Goal: Transaction & Acquisition: Complete application form

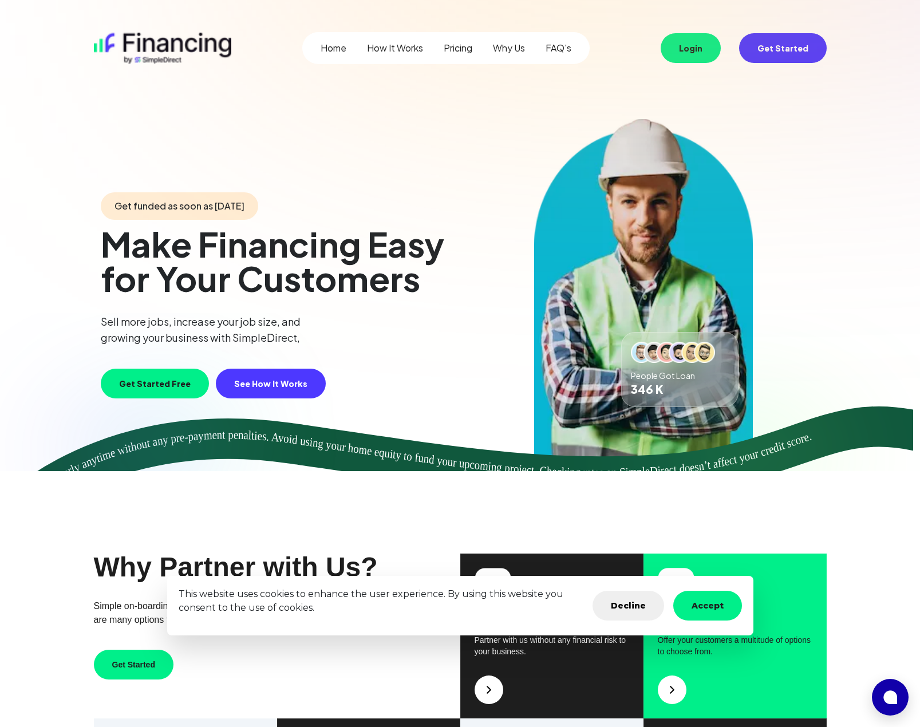
click at [164, 390] on button "Get Started Free" at bounding box center [155, 384] width 108 height 30
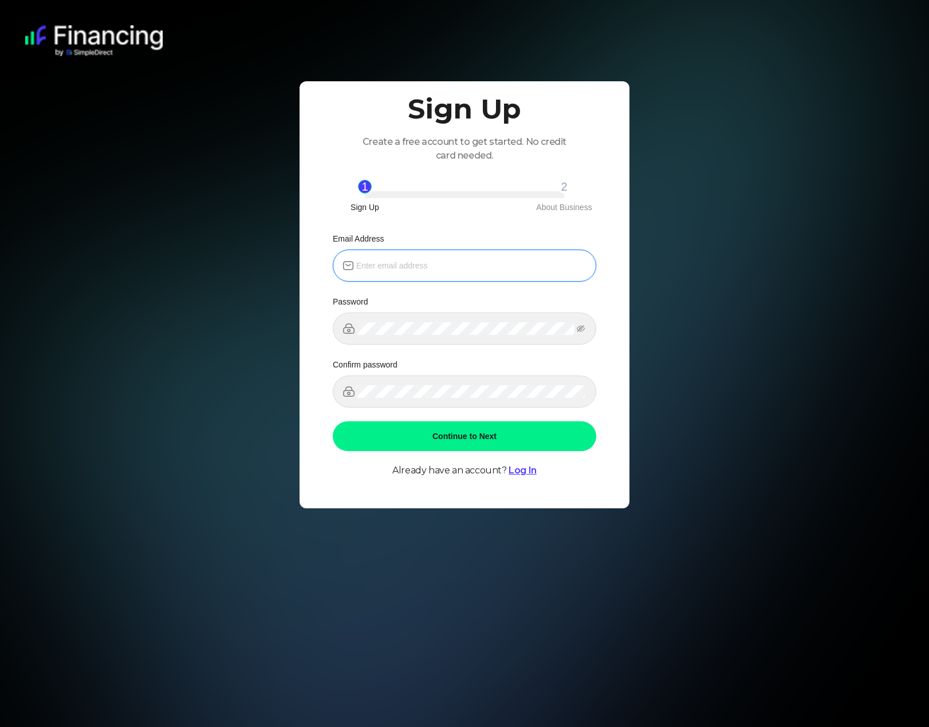
click at [415, 271] on input "email" at bounding box center [471, 265] width 230 height 13
type input "[EMAIL_ADDRESS][DOMAIN_NAME]"
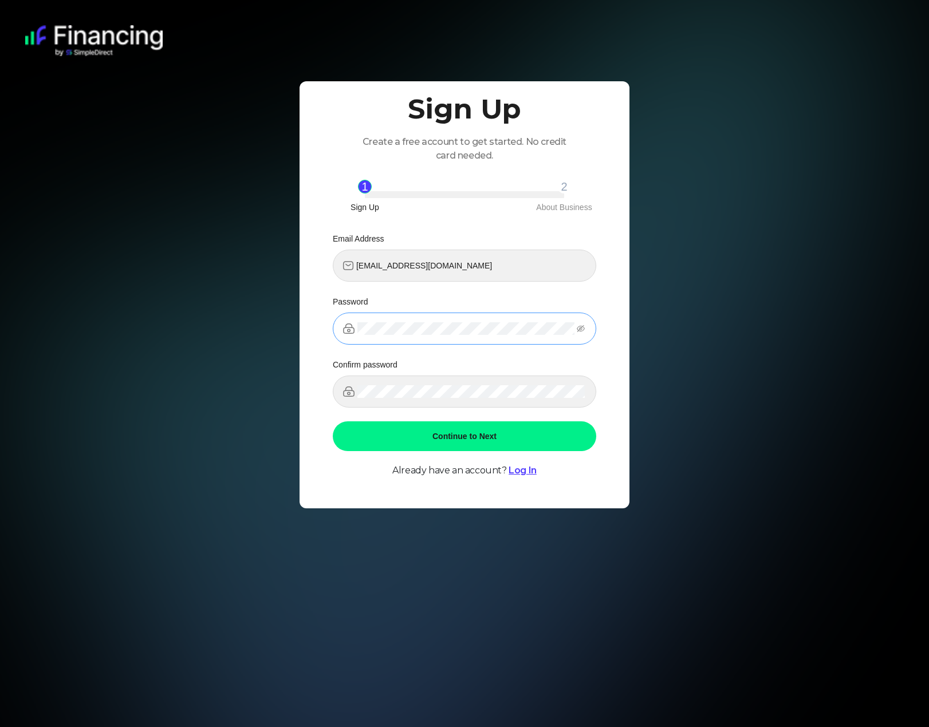
click at [429, 321] on span at bounding box center [464, 329] width 263 height 32
click at [431, 338] on span at bounding box center [464, 329] width 263 height 32
click at [578, 325] on icon "eye-invisible" at bounding box center [581, 329] width 8 height 8
click at [307, 326] on div "Sign Up Create a free account to get started. No credit card needed. 1 Sign Up …" at bounding box center [464, 294] width 330 height 427
click at [451, 425] on button "Continue to Next" at bounding box center [464, 436] width 263 height 30
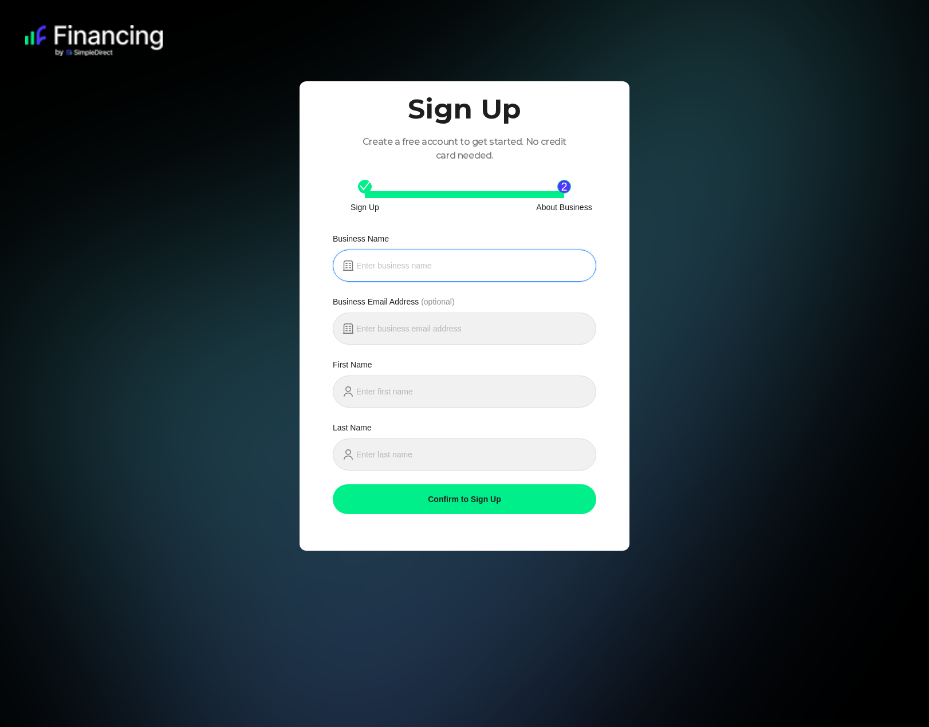
click at [404, 269] on input "text" at bounding box center [471, 265] width 230 height 13
type input "rjt builder"
type input "[STREET_ADDRESS]"
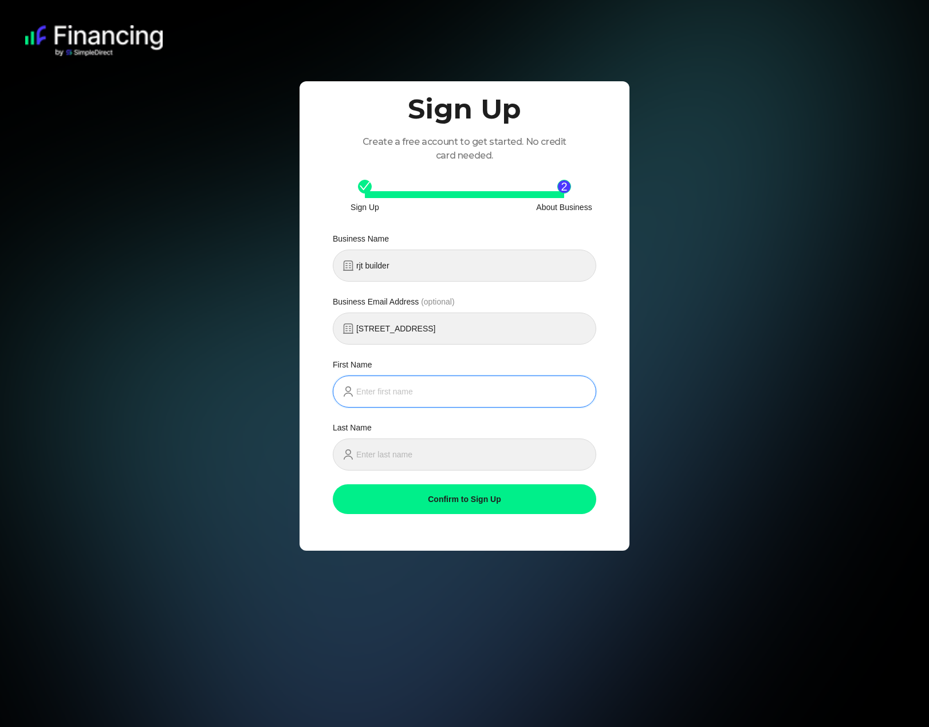
click at [390, 397] on input "text" at bounding box center [471, 391] width 230 height 13
type input "rob"
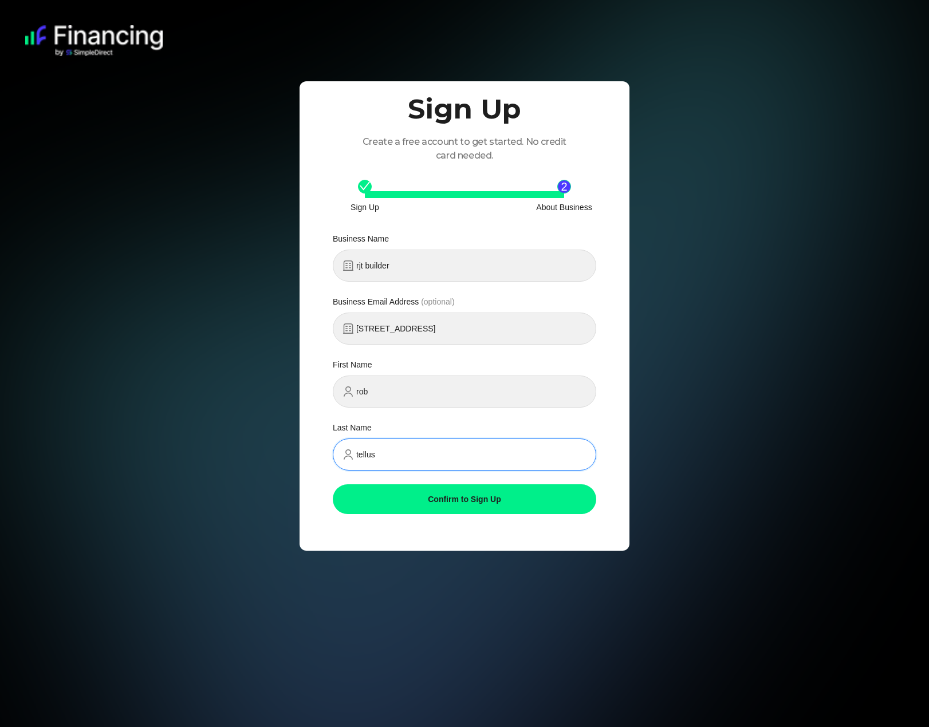
type input "tellus"
click at [468, 510] on button "Confirm to Sign Up" at bounding box center [464, 499] width 263 height 30
click at [456, 501] on button "Confirm to Sign Up" at bounding box center [464, 499] width 263 height 30
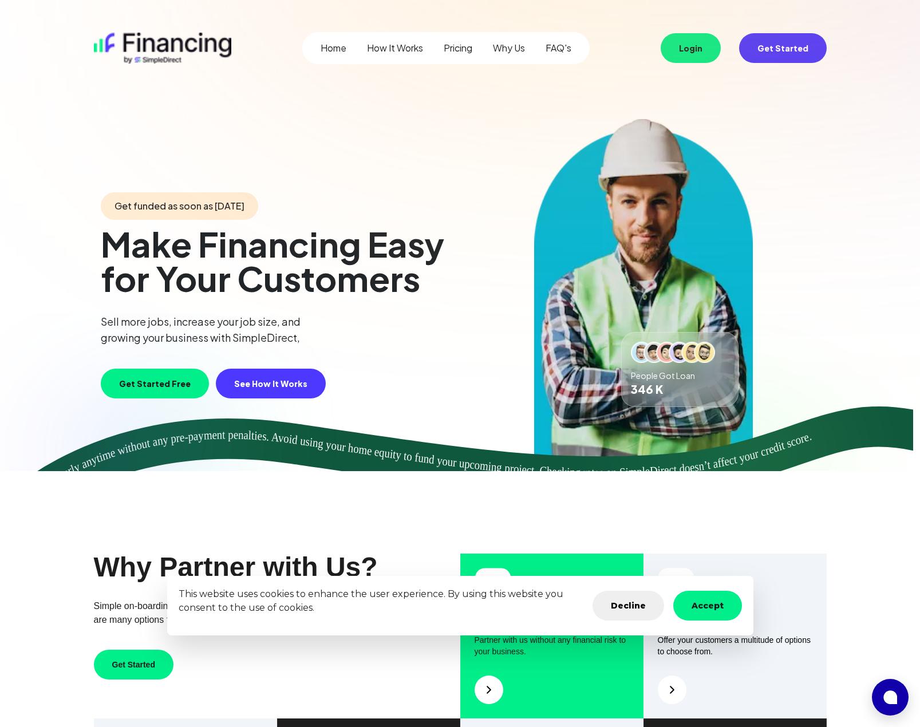
click at [175, 382] on button "Get Started Free" at bounding box center [155, 384] width 108 height 30
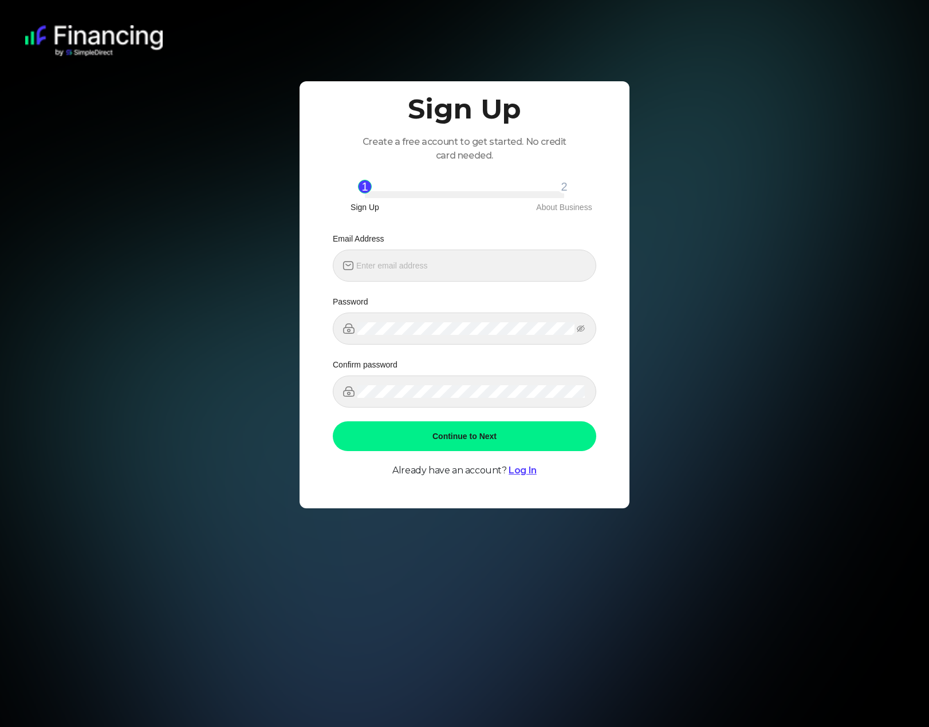
click at [526, 473] on link "Log In" at bounding box center [522, 470] width 28 height 11
click at [412, 266] on input "email" at bounding box center [471, 265] width 230 height 13
click at [500, 271] on input "[EMAIL_ADDRESS][DOMAIN_NAME]" at bounding box center [471, 265] width 230 height 13
type input "[EMAIL_ADDRESS][DOMAIN_NAME]"
click at [454, 428] on button "Continue to Next" at bounding box center [464, 436] width 263 height 30
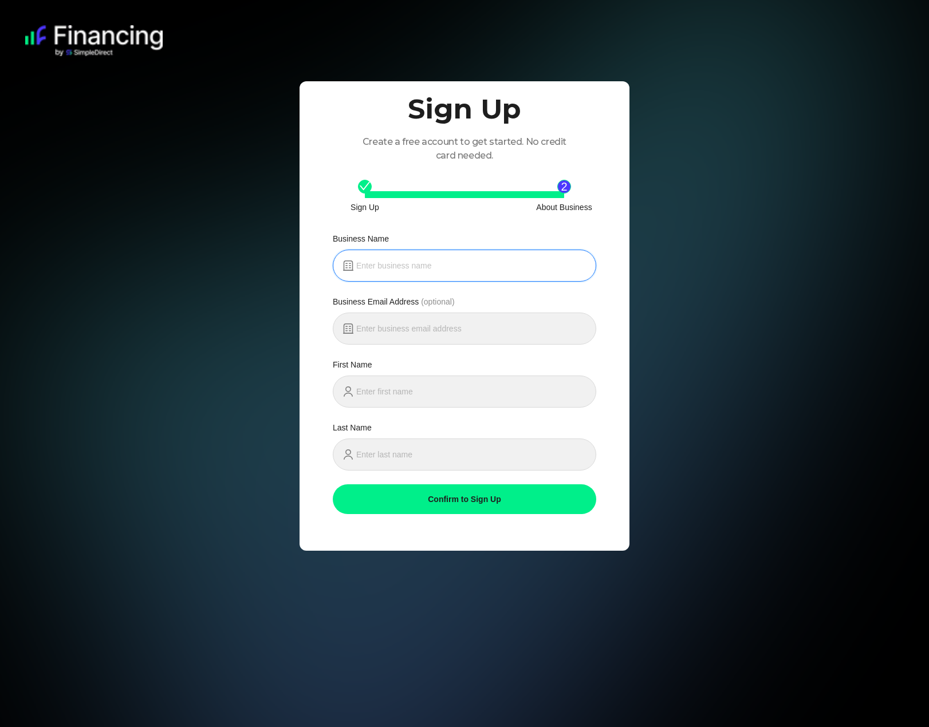
click at [377, 269] on input "text" at bounding box center [471, 265] width 230 height 13
type input "RTJ Build"
type input "1"
type input "Runthe"
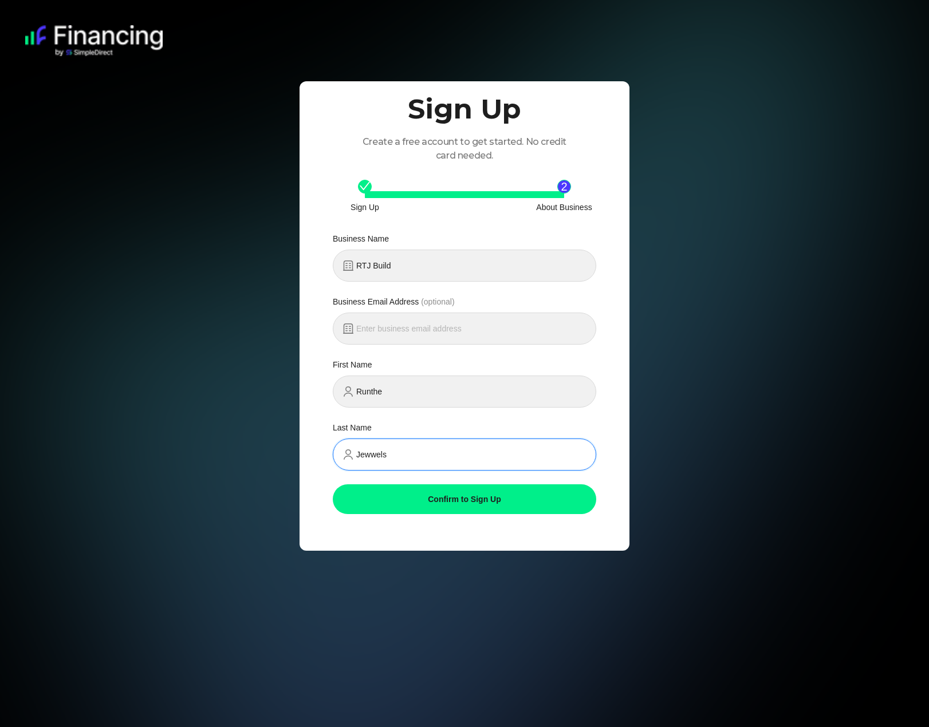
type input "Jewwels"
click at [433, 492] on button "Confirm to Sign Up" at bounding box center [464, 499] width 263 height 30
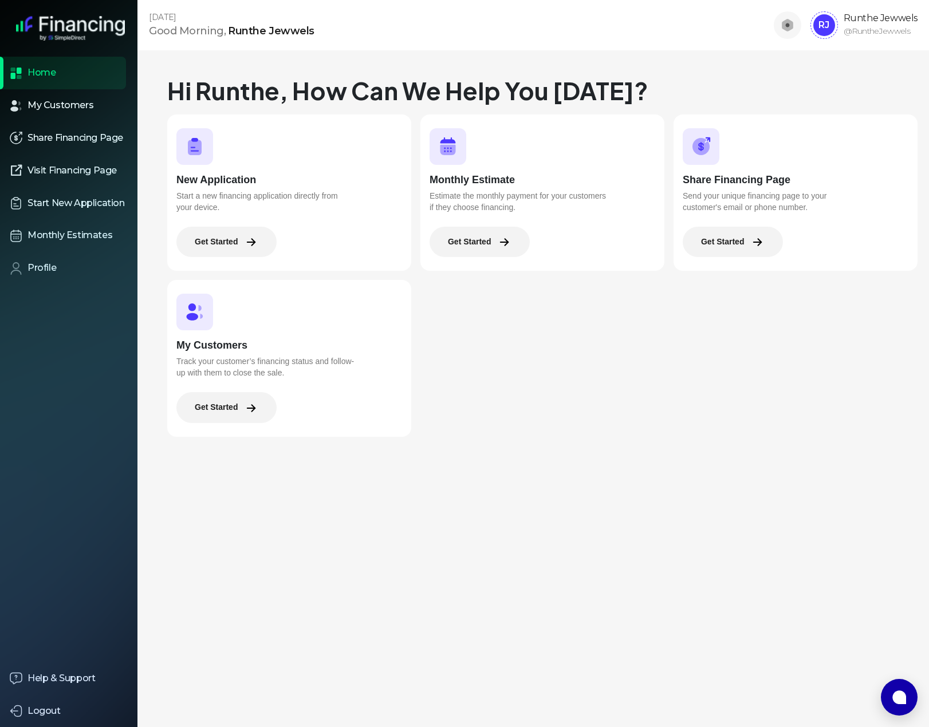
click at [736, 246] on button "Get Started" at bounding box center [732, 242] width 100 height 30
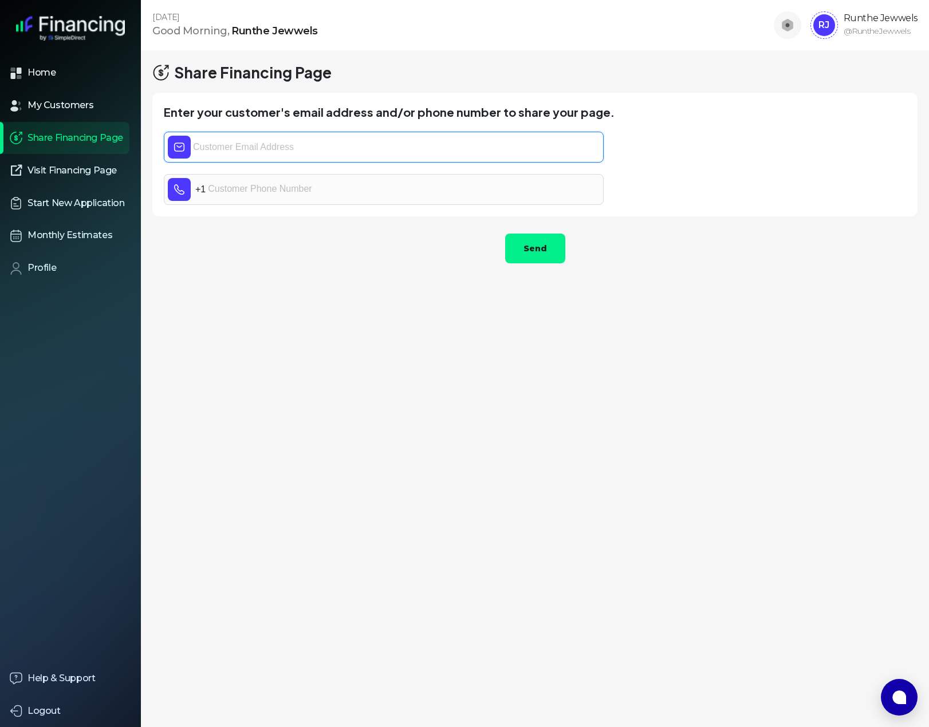
click at [233, 145] on input "text" at bounding box center [396, 147] width 406 height 23
type input "[EMAIL_ADDRESS][DOMAIN_NAME]"
click at [542, 245] on button "Send" at bounding box center [535, 249] width 60 height 30
click at [26, 335] on div "Home My Customers Share Financing Page Visit Financing Page Start New Applicati…" at bounding box center [70, 363] width 141 height 727
click at [544, 246] on button "Send" at bounding box center [535, 249] width 60 height 30
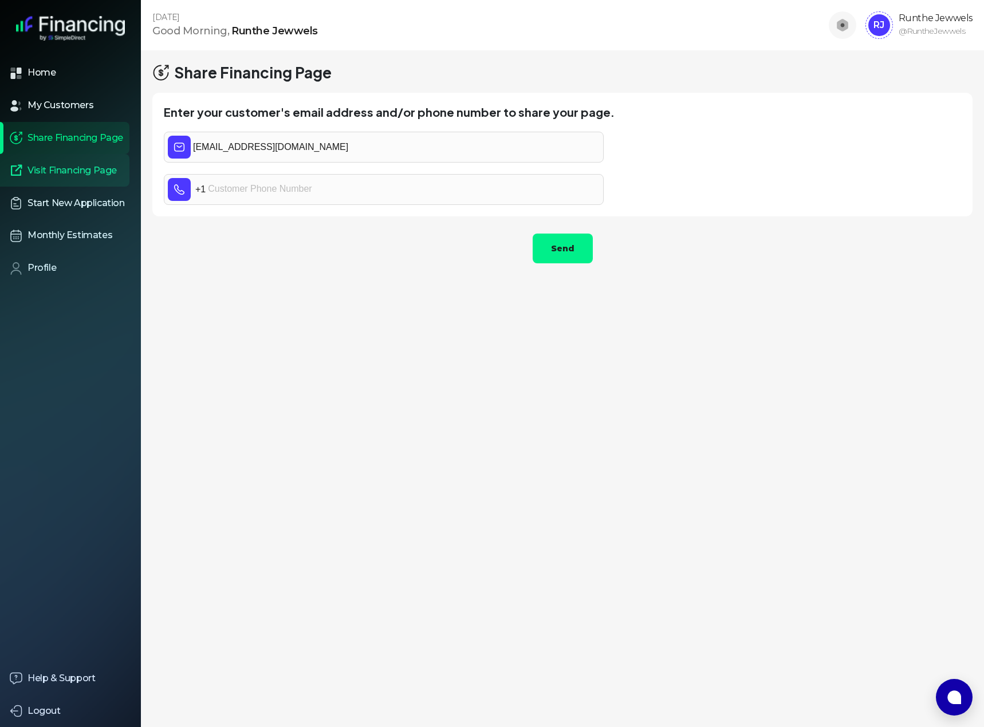
click at [33, 160] on link "Visit Financing Page" at bounding box center [64, 170] width 129 height 33
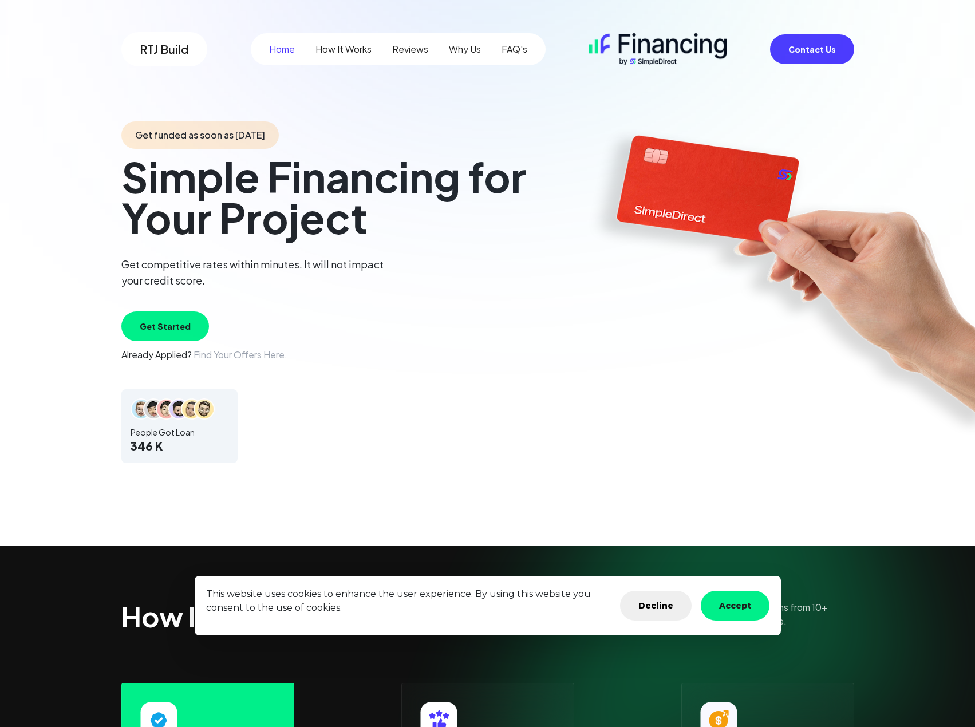
click at [198, 325] on button "Get Started" at bounding box center [165, 326] width 88 height 30
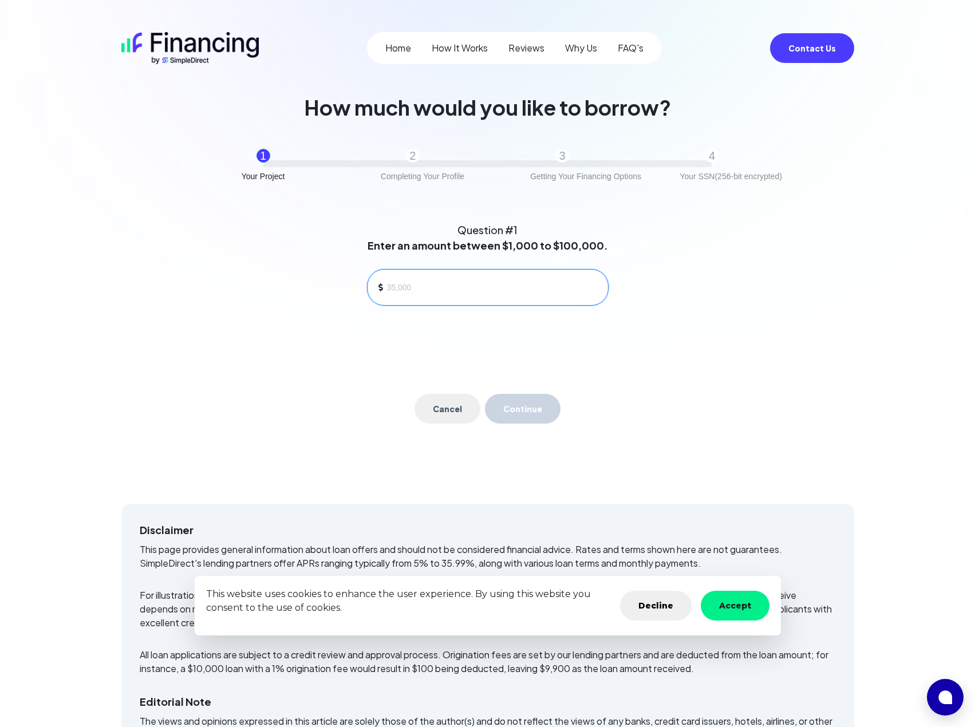
click at [453, 291] on input at bounding box center [493, 287] width 212 height 17
type input "25,000"
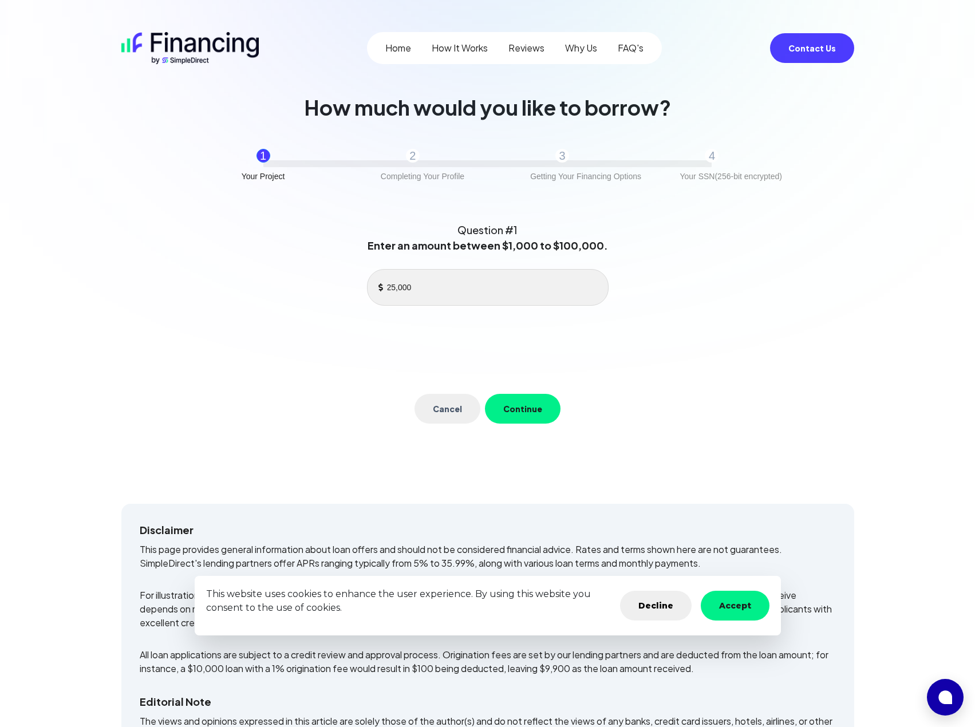
click at [536, 420] on button "Continue" at bounding box center [523, 409] width 76 height 30
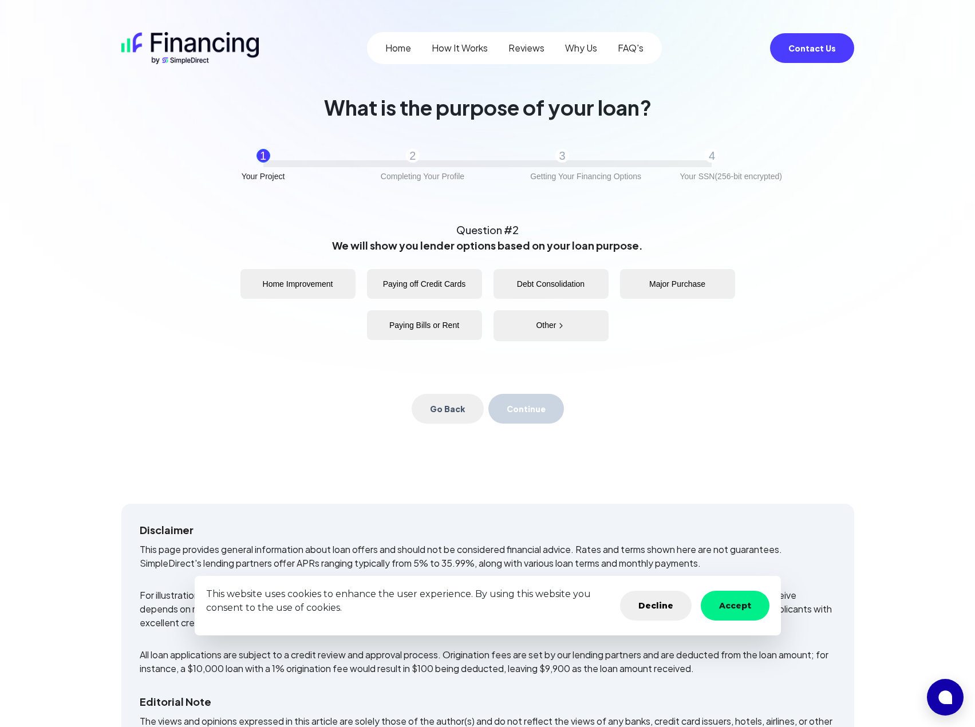
click at [343, 293] on button "Home Improvement" at bounding box center [297, 284] width 115 height 30
click at [528, 409] on button "Continue" at bounding box center [526, 409] width 76 height 30
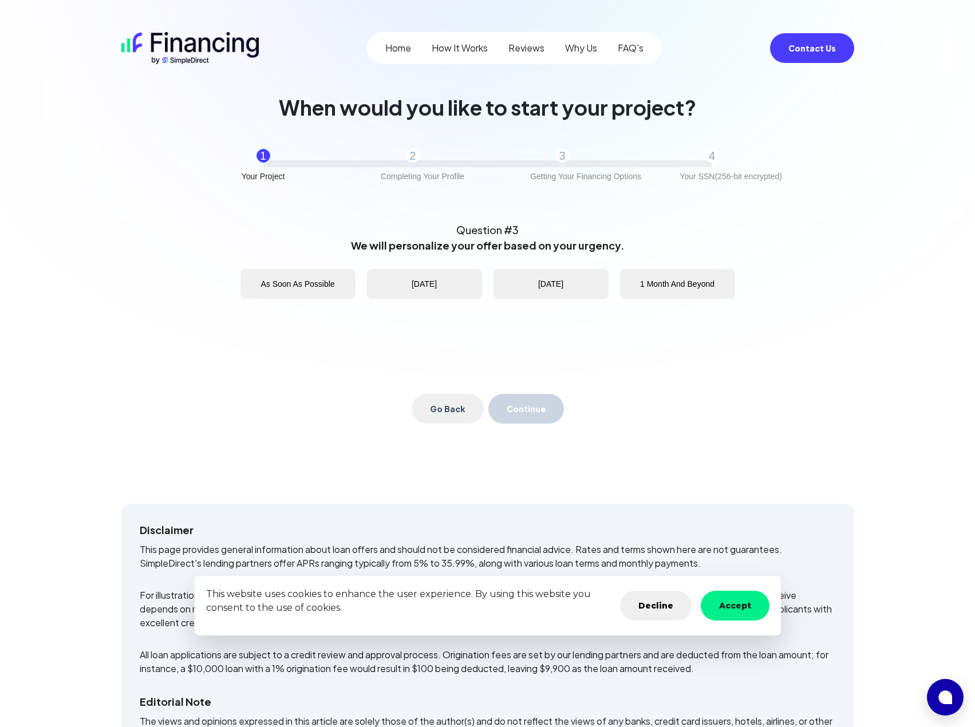
click at [313, 293] on button "As Soon As Possible" at bounding box center [297, 284] width 115 height 30
click at [539, 406] on button "Continue" at bounding box center [526, 409] width 76 height 30
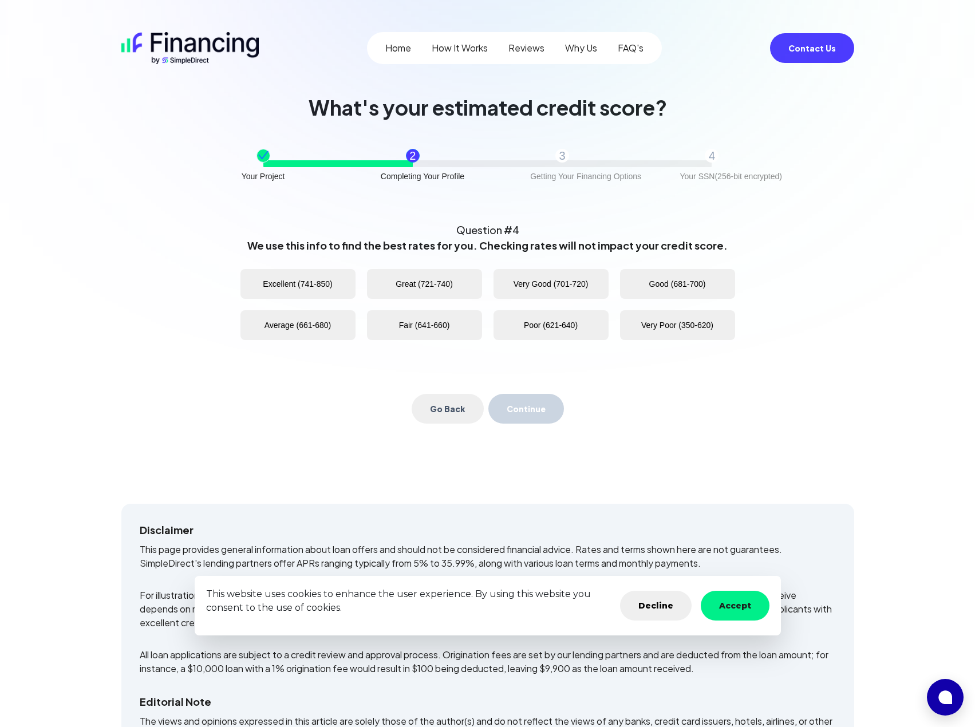
click at [322, 282] on button "Excellent (741-850)" at bounding box center [297, 284] width 115 height 30
click at [540, 403] on button "Continue" at bounding box center [526, 409] width 76 height 30
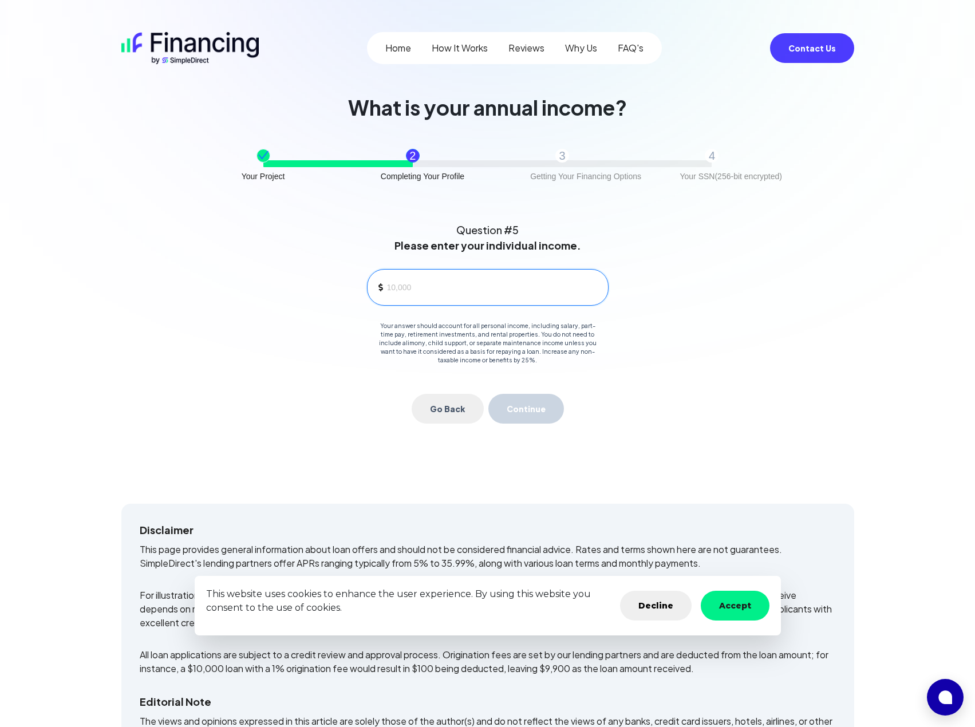
click at [469, 283] on input at bounding box center [493, 287] width 212 height 17
type input "35,000"
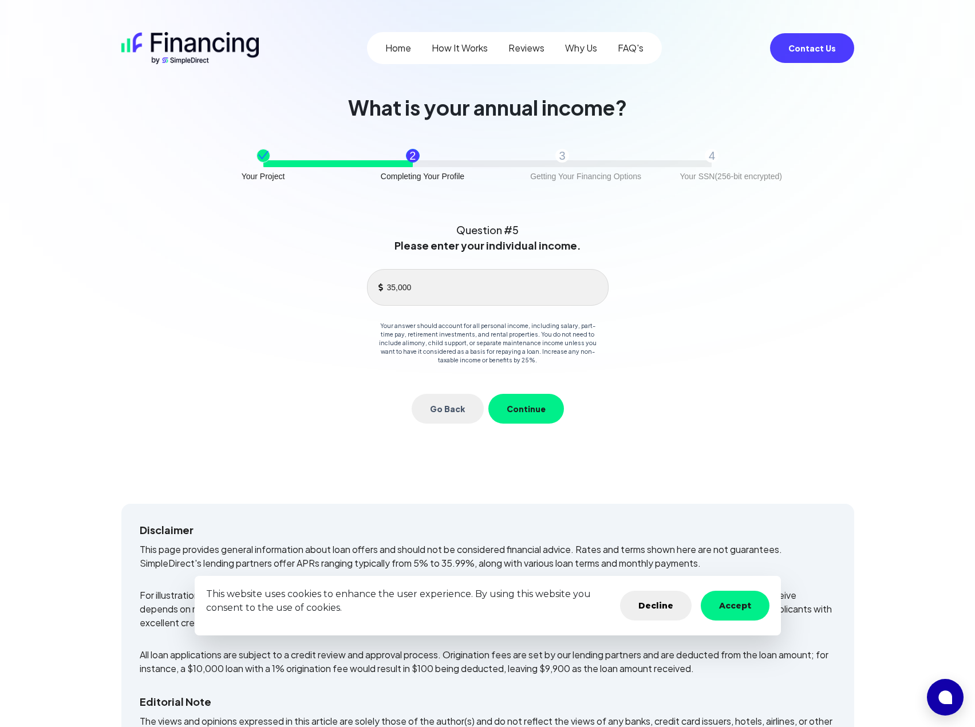
click at [520, 406] on button "Continue" at bounding box center [526, 409] width 76 height 30
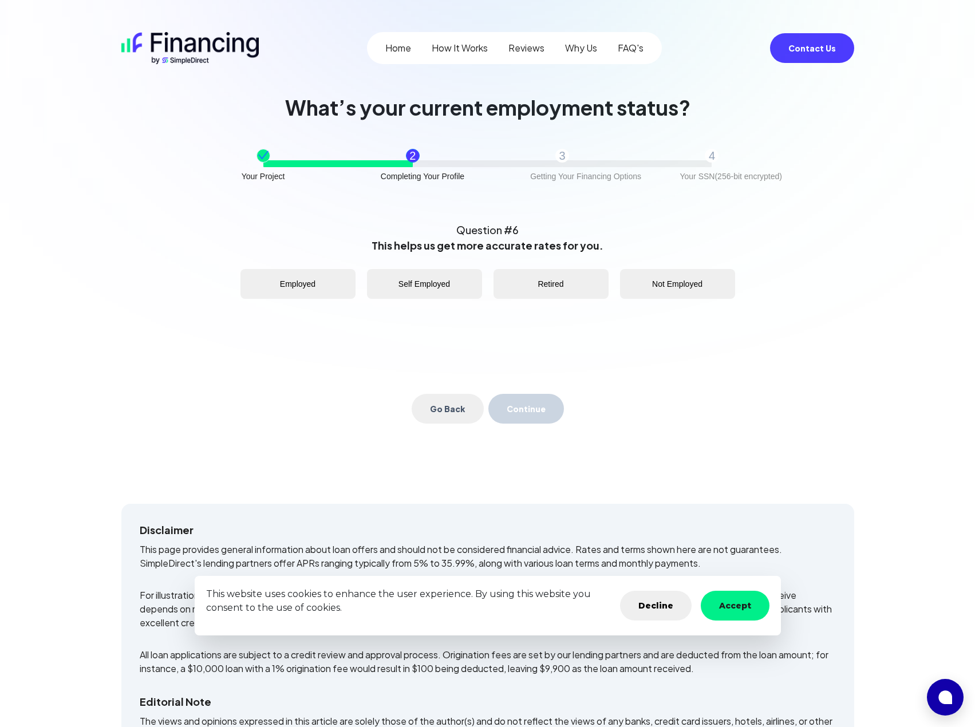
click at [290, 284] on button "Employed" at bounding box center [297, 284] width 115 height 30
click at [546, 411] on button "Continue" at bounding box center [526, 409] width 76 height 30
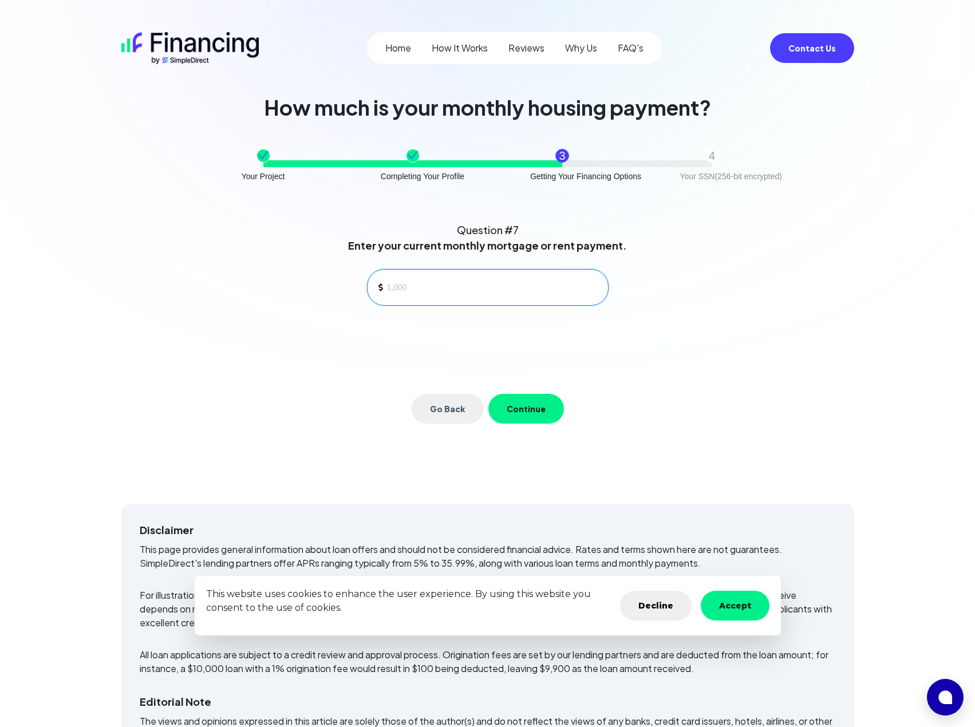
click at [462, 287] on input at bounding box center [493, 287] width 212 height 17
type input "2,500"
click at [527, 412] on button "Continue" at bounding box center [526, 409] width 76 height 30
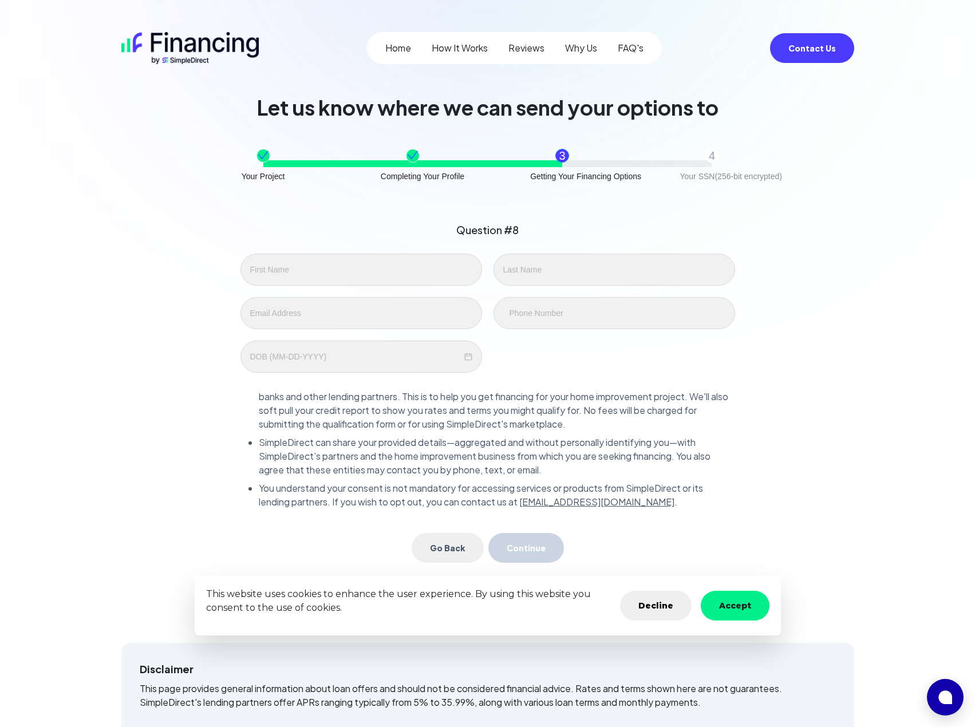
scroll to position [64, 0]
click at [389, 267] on input "text" at bounding box center [361, 270] width 242 height 32
type input "[PERSON_NAME]"
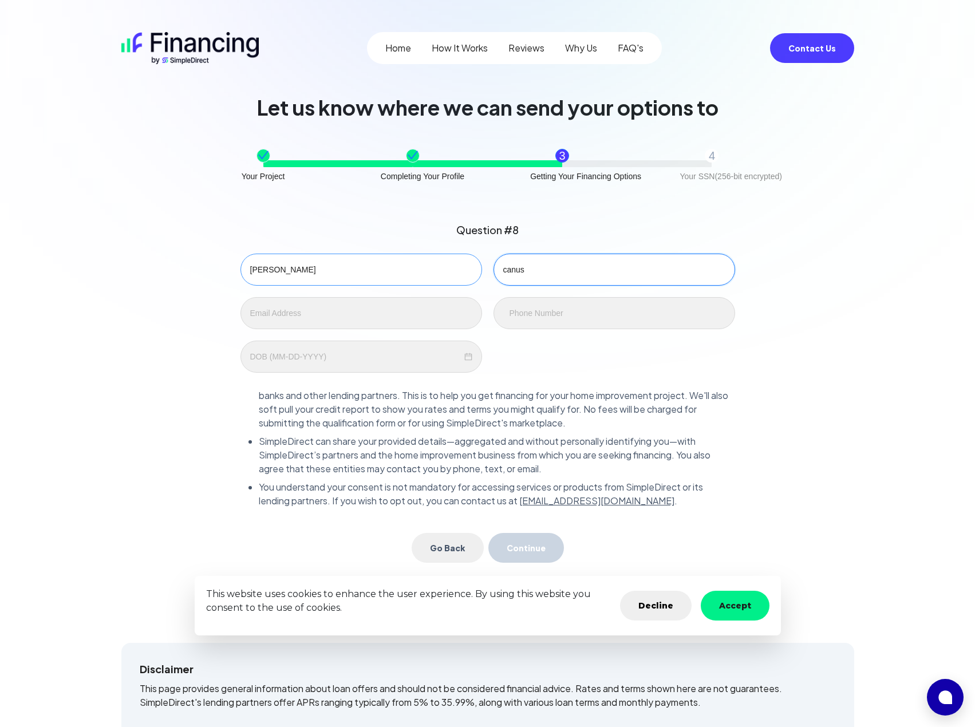
type input "canus"
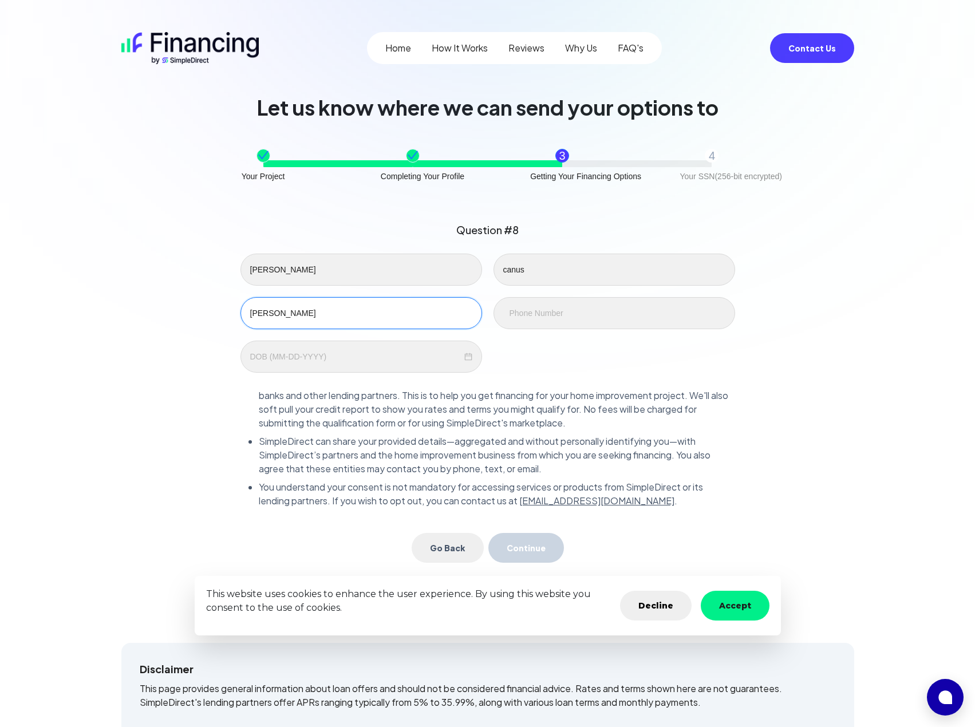
type input "[EMAIL_ADDRESS][DOMAIN_NAME]"
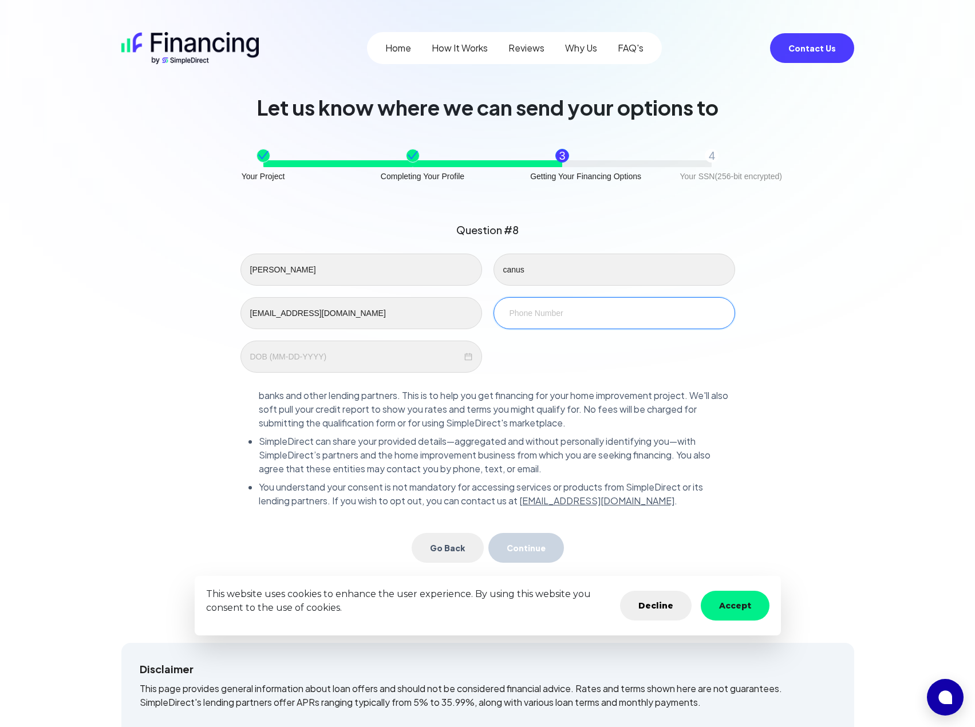
type input "[PHONE_NUMBER]"
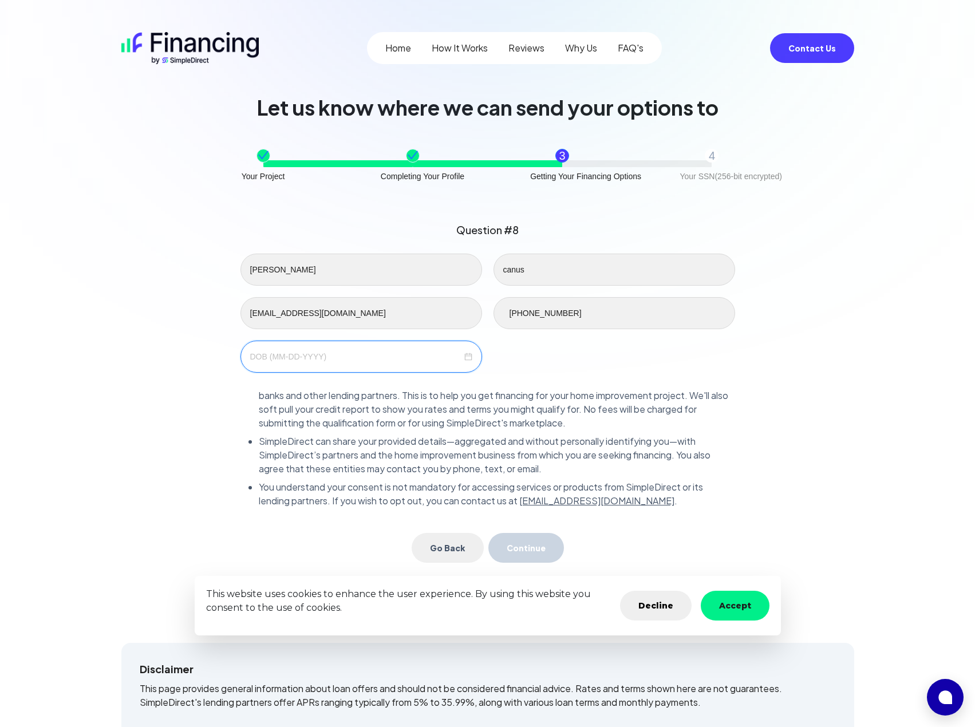
click at [377, 359] on input at bounding box center [356, 356] width 212 height 13
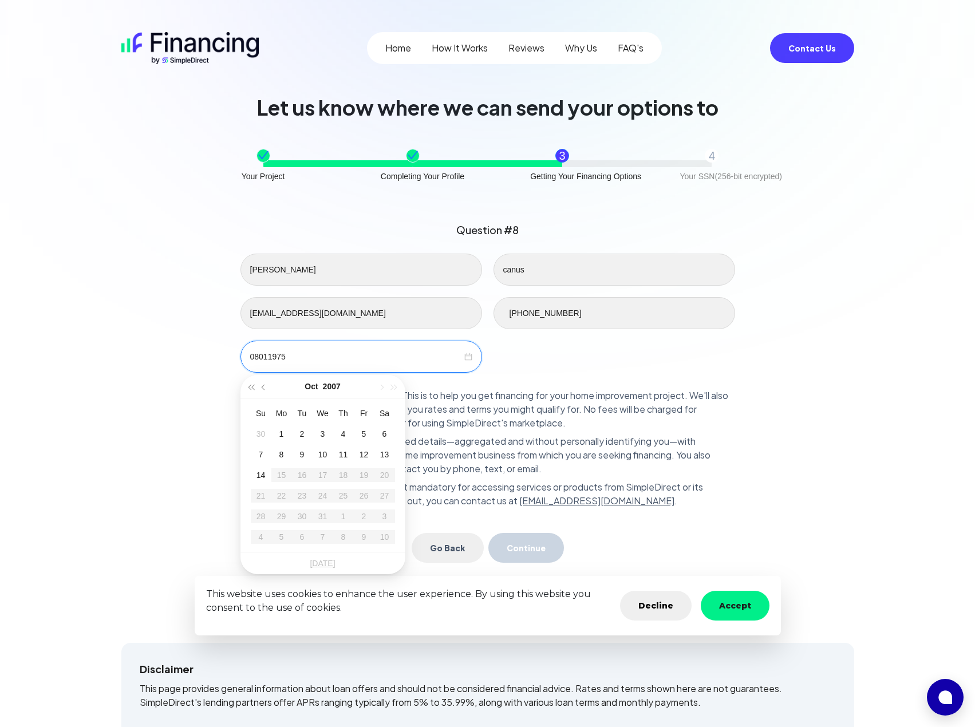
type input "08011975"
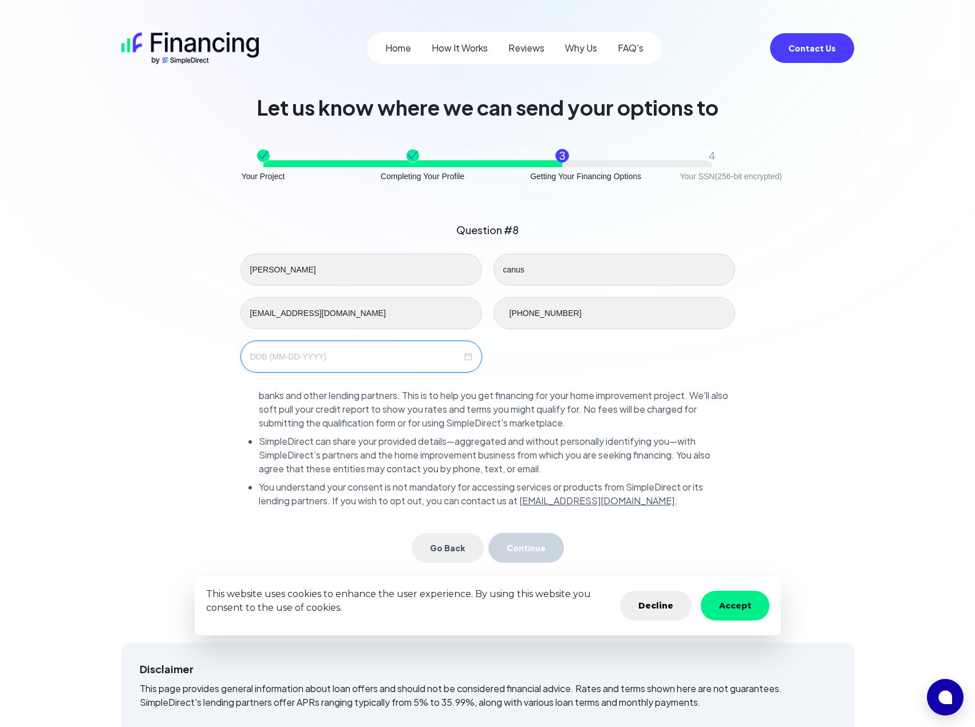
click at [331, 356] on input at bounding box center [356, 356] width 212 height 13
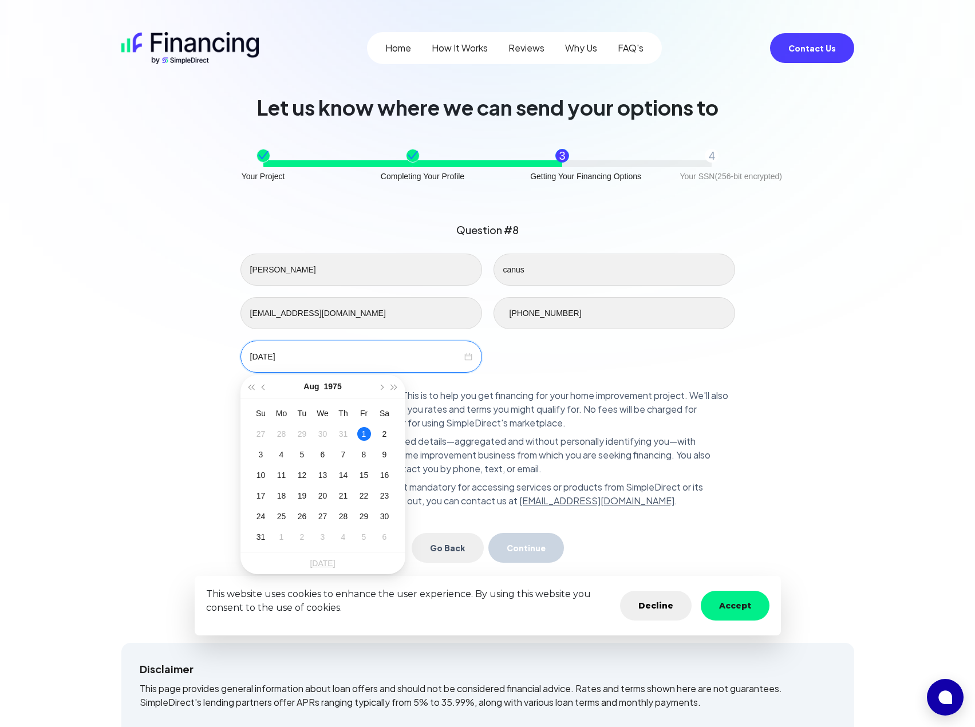
type input "[DATE]"
click at [538, 360] on div "[PERSON_NAME] [PERSON_NAME][EMAIL_ADDRESS][DOMAIN_NAME] [PHONE_NUMBER] [DATE]" at bounding box center [488, 313] width 506 height 119
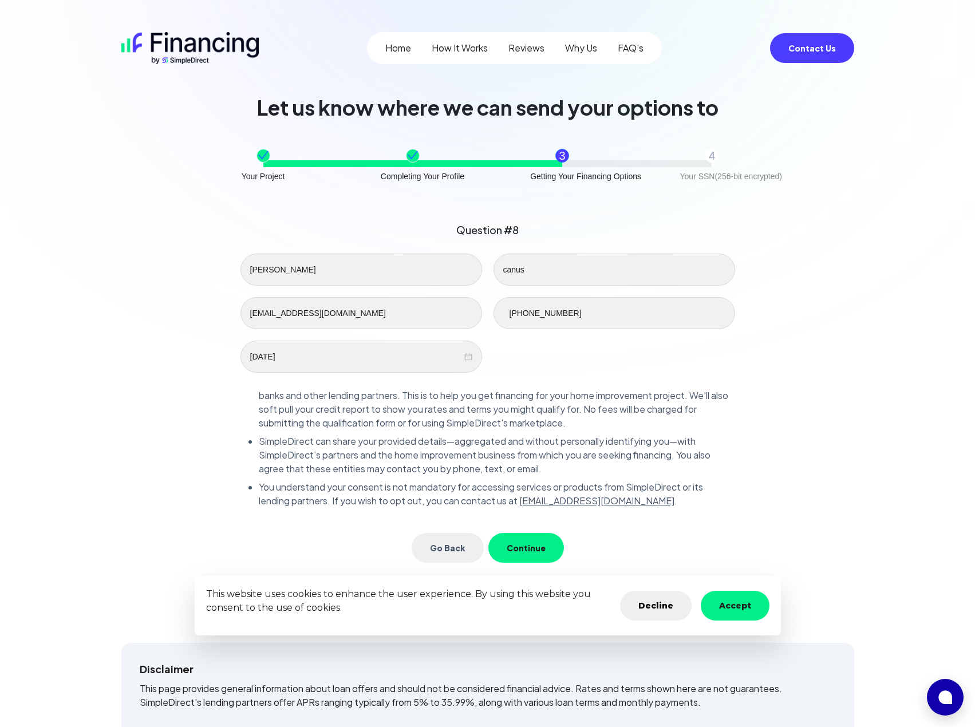
click at [535, 539] on button "Continue" at bounding box center [526, 548] width 76 height 30
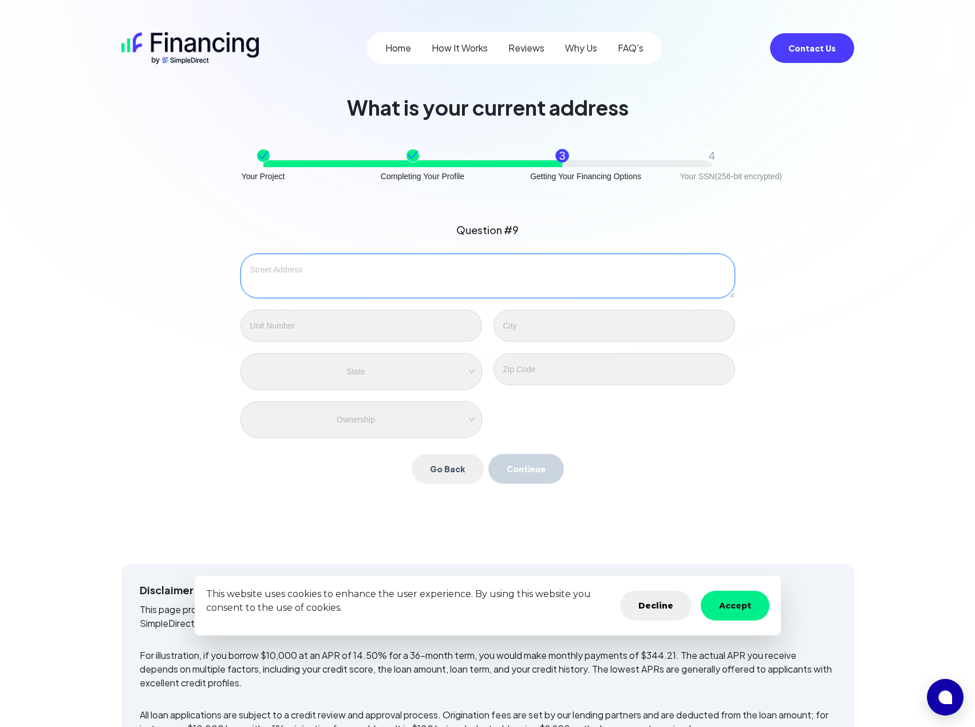
click at [370, 278] on textarea at bounding box center [487, 276] width 495 height 45
type textarea "[STREET_ADDRESS]"
type input "montvale"
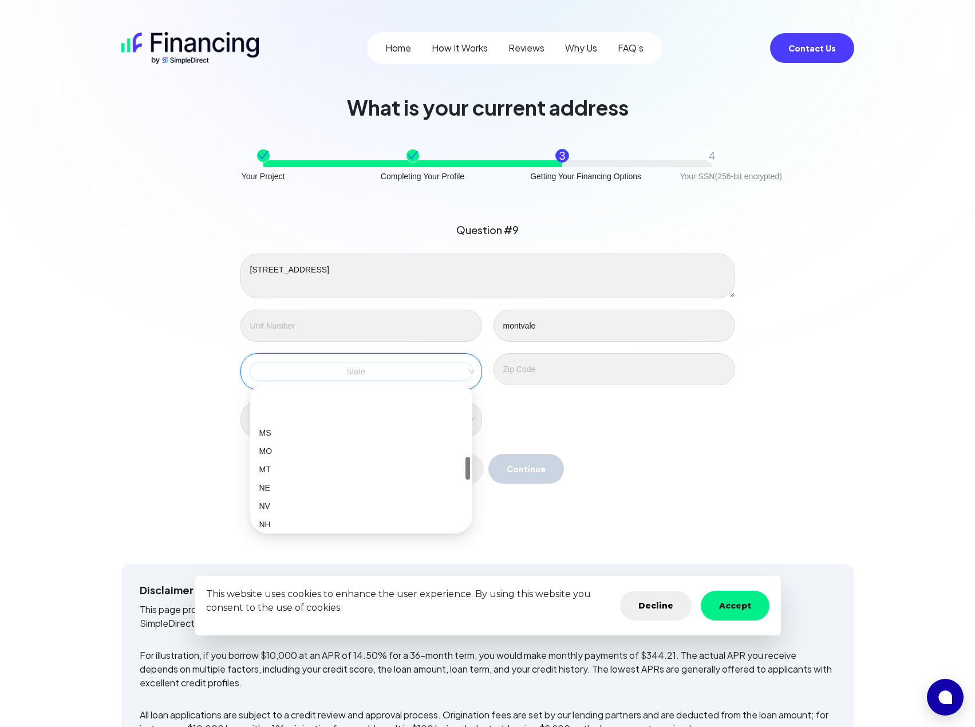
scroll to position [458, 0]
click at [350, 487] on div "NJ" at bounding box center [361, 485] width 204 height 13
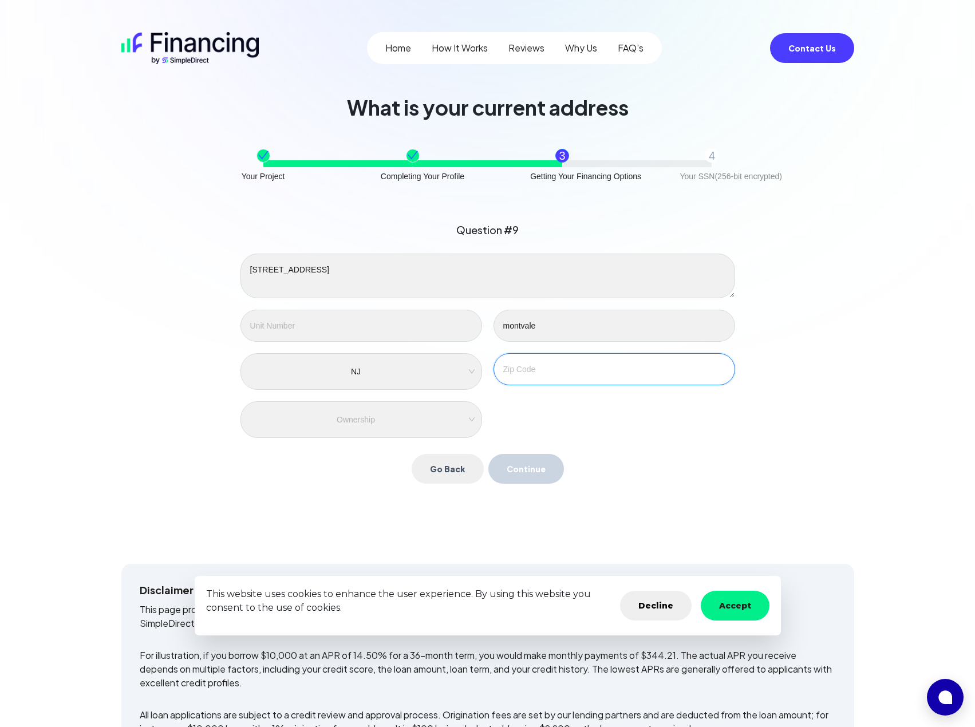
click at [527, 374] on input "text" at bounding box center [614, 369] width 242 height 32
type input "07645"
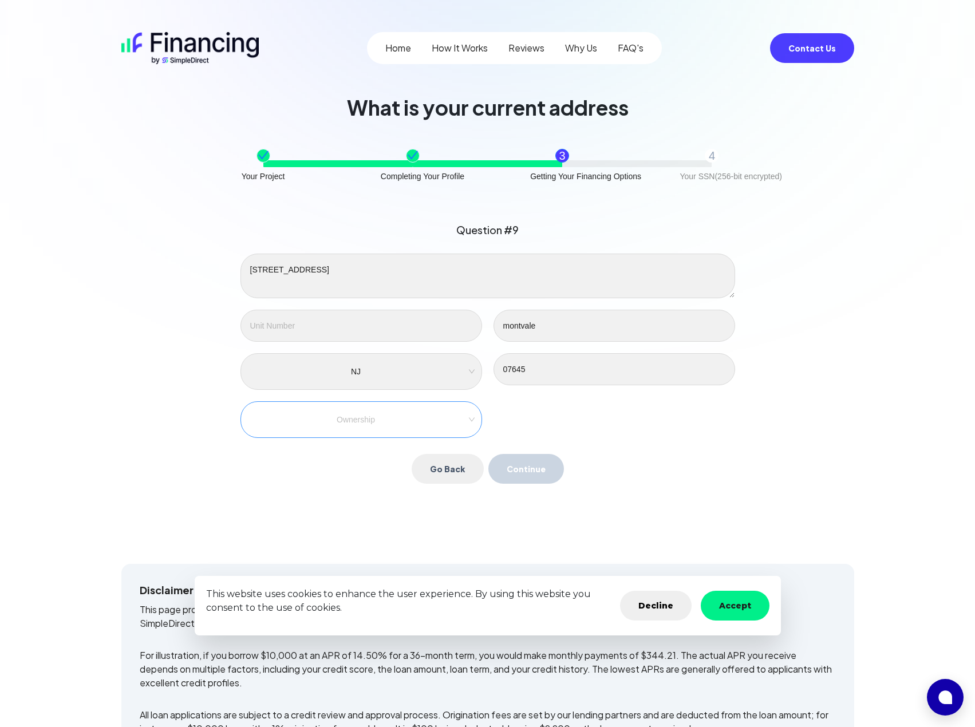
click at [412, 437] on div "Ownership" at bounding box center [361, 419] width 242 height 37
click at [413, 421] on input "search" at bounding box center [361, 419] width 210 height 17
click at [407, 441] on div "Own" at bounding box center [361, 442] width 204 height 13
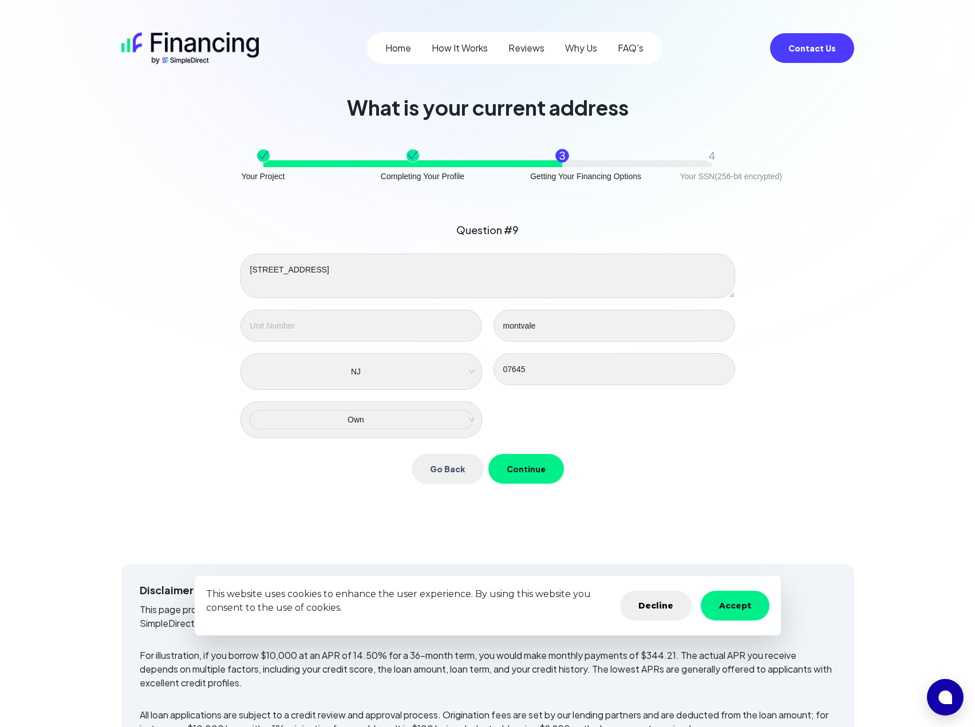
click at [518, 457] on button "Continue" at bounding box center [526, 469] width 76 height 30
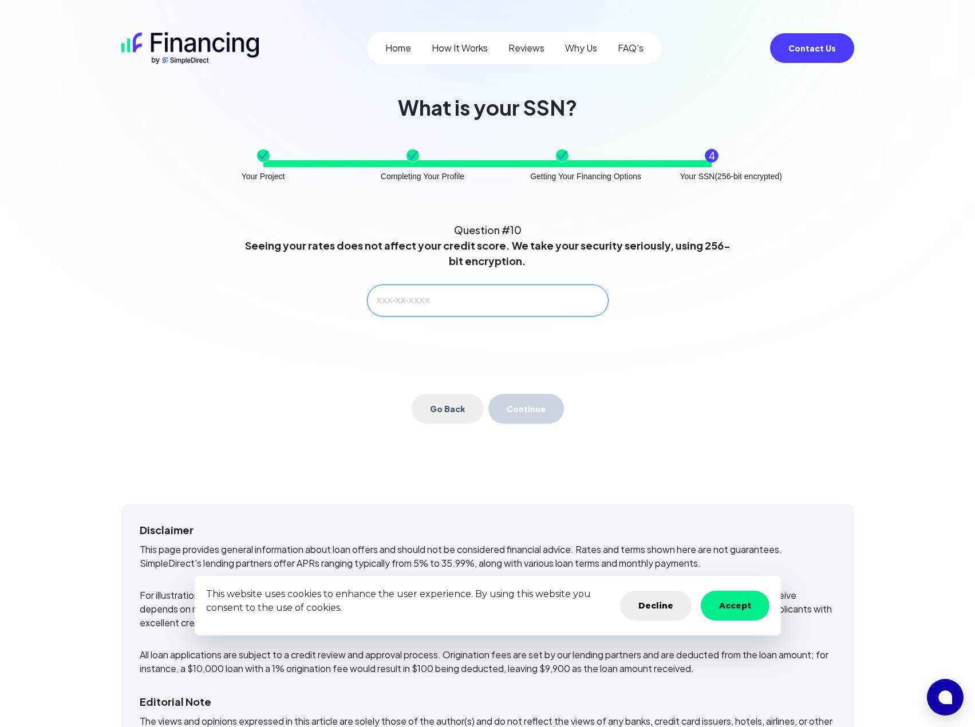
click at [474, 315] on input "text" at bounding box center [488, 301] width 242 height 32
type input "045-78-4511"
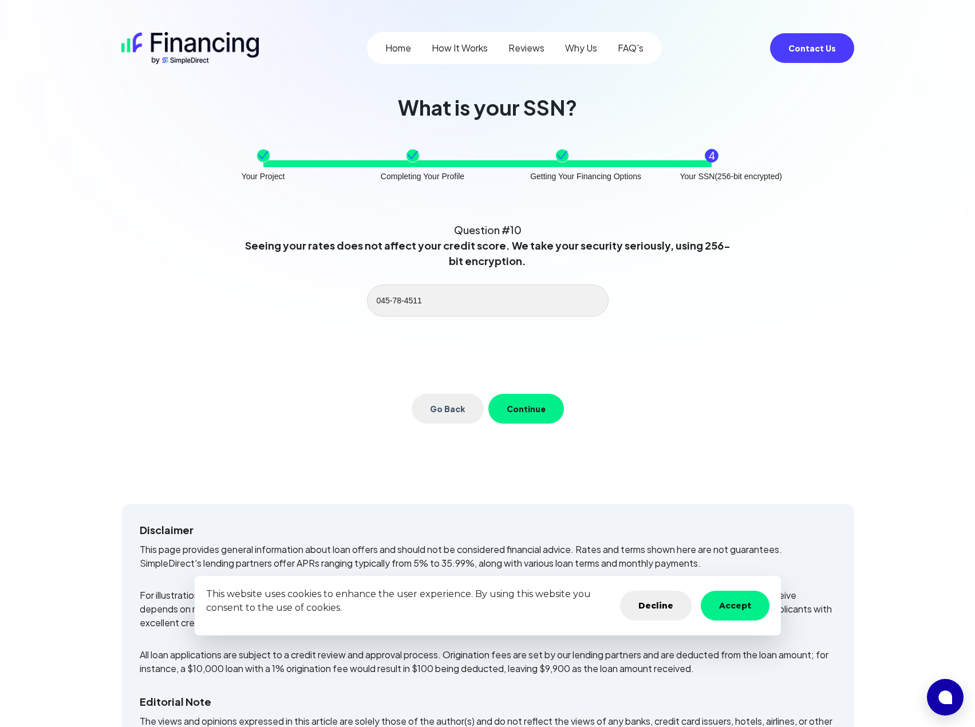
click at [538, 405] on button "Continue" at bounding box center [526, 409] width 76 height 30
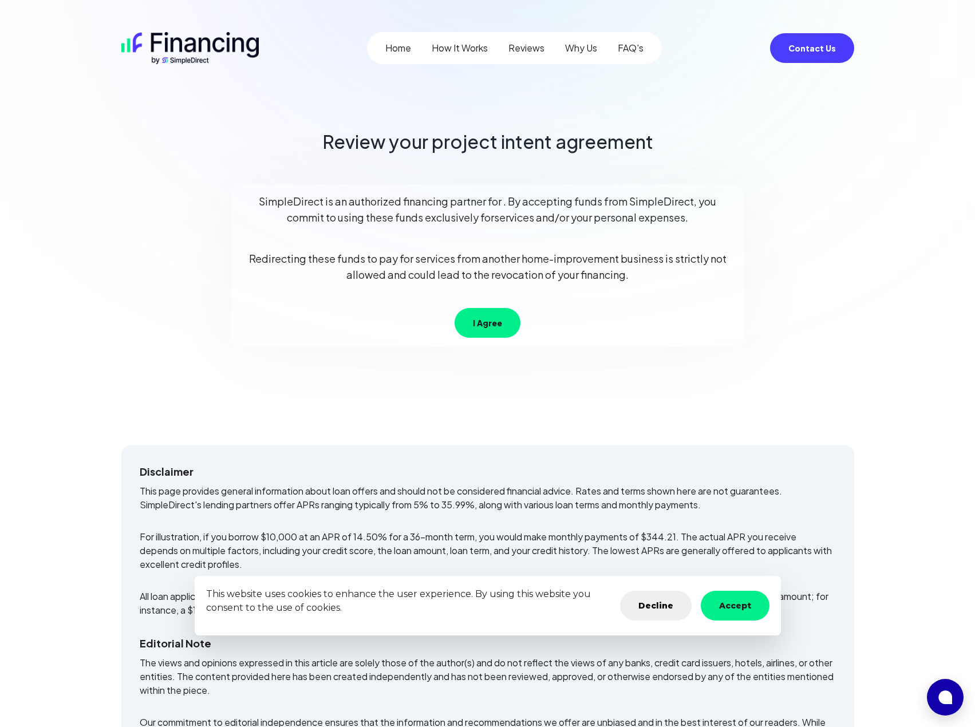
click at [502, 319] on button "I Agree" at bounding box center [488, 323] width 66 height 30
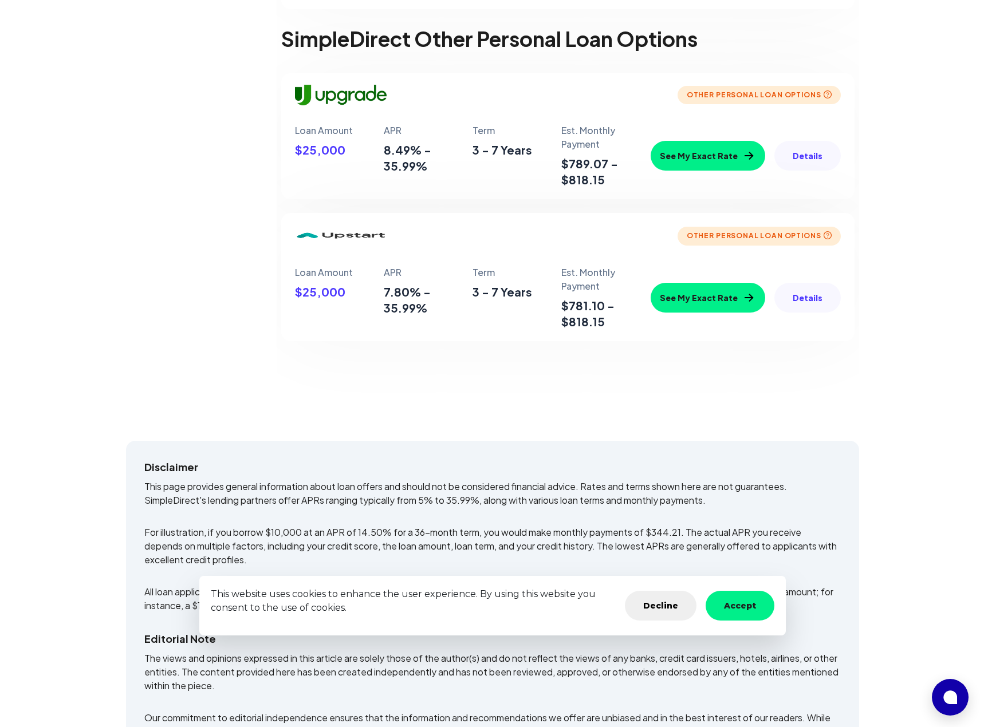
scroll to position [973, 0]
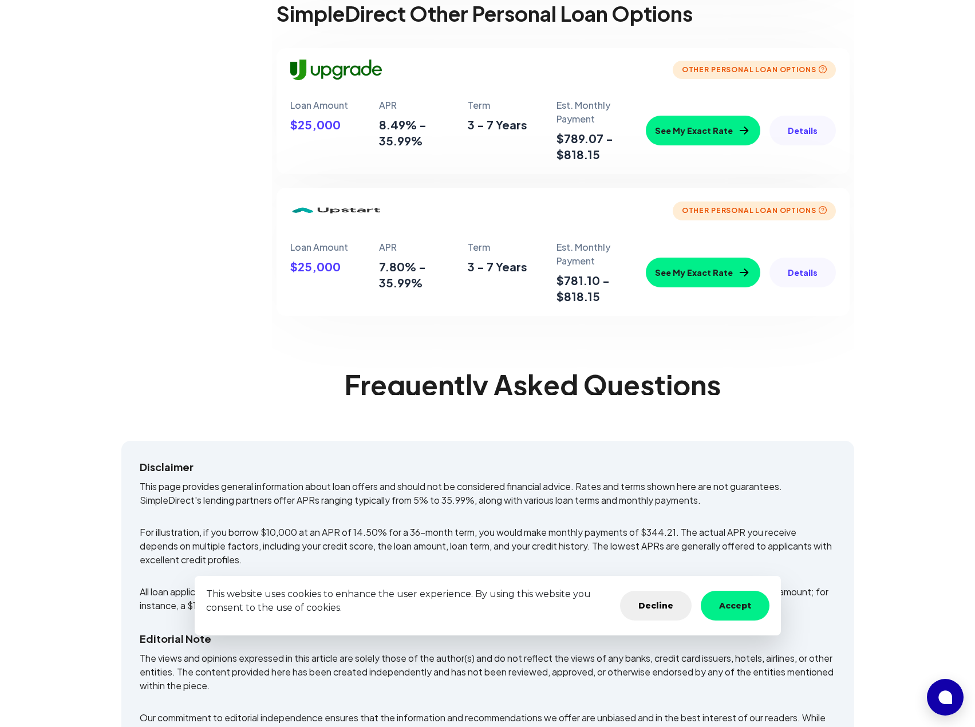
click at [699, 127] on button "See My Exact Rate" at bounding box center [703, 131] width 114 height 30
